Goal: Information Seeking & Learning: Learn about a topic

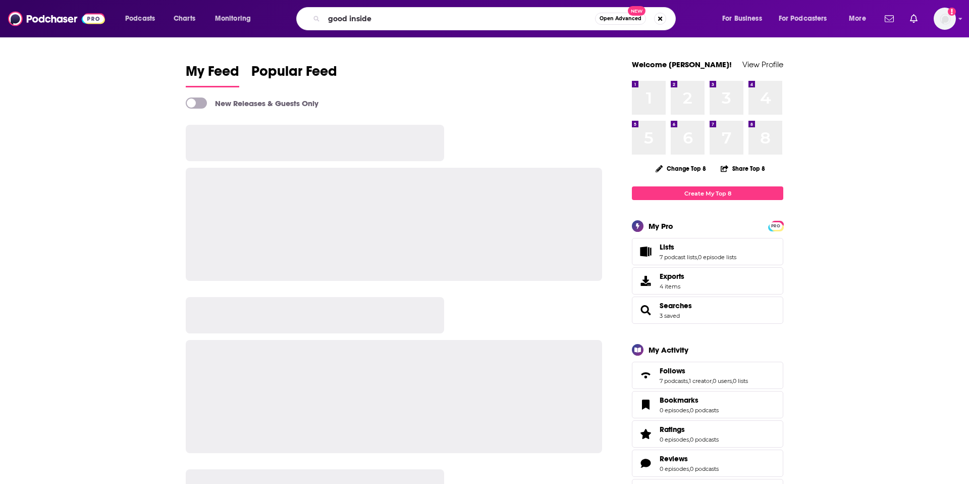
type input "good inside"
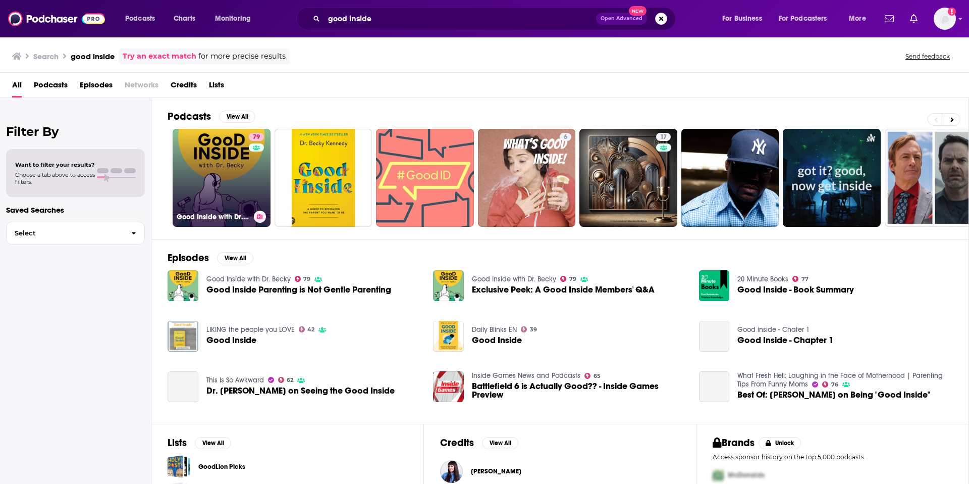
click at [235, 166] on link "79 Good Inside with Dr. [PERSON_NAME]" at bounding box center [222, 178] width 98 height 98
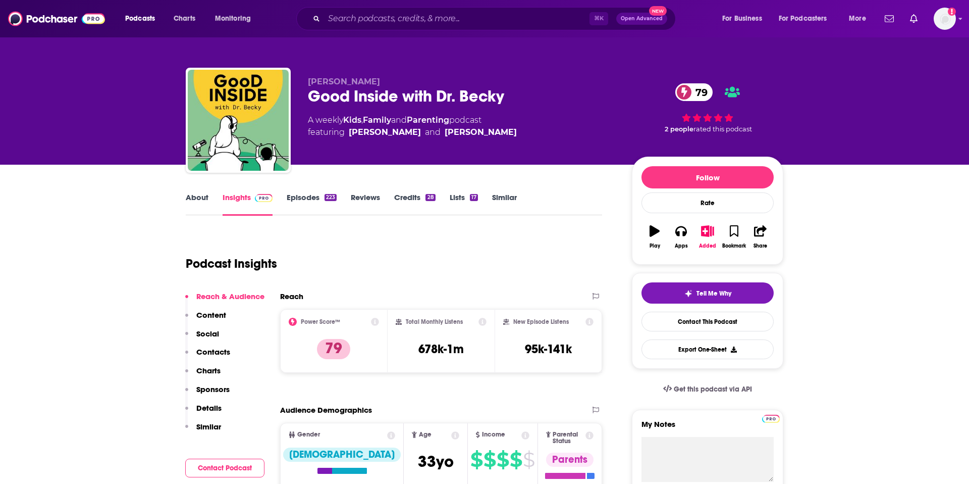
click at [210, 350] on p "Contacts" at bounding box center [213, 352] width 34 height 10
